Goal: Register for event/course: Sign up to attend an event or enroll in a course

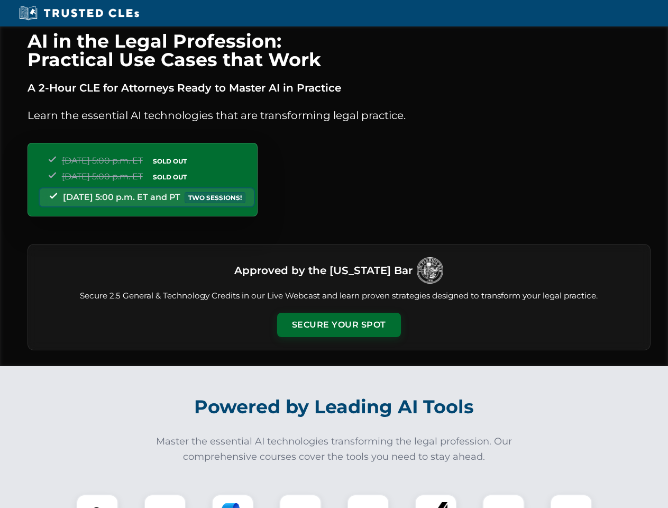
click at [338, 325] on button "Secure Your Spot" at bounding box center [339, 324] width 124 height 24
click at [97, 501] on img at bounding box center [97, 515] width 31 height 31
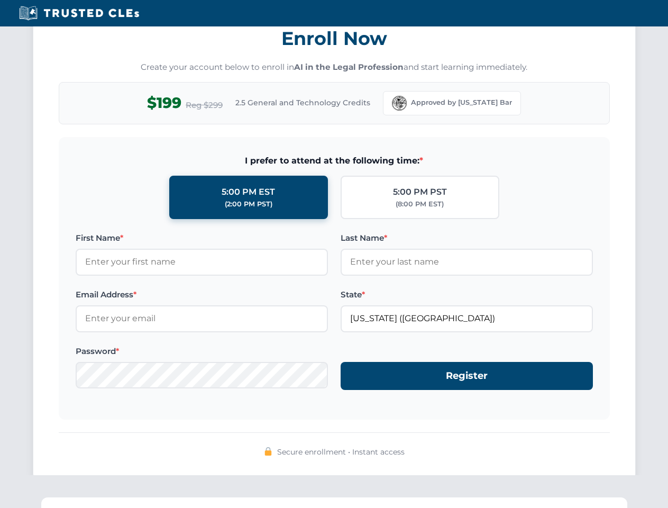
scroll to position [1038, 0]
